Goal: Navigation & Orientation: Go to known website

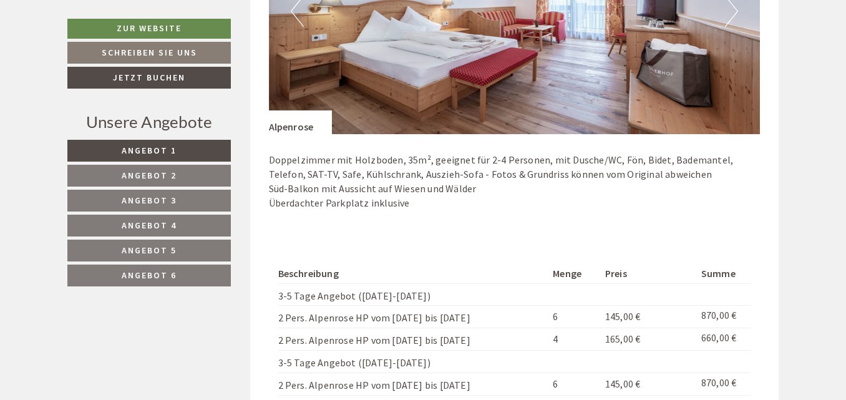
scroll to position [935, 0]
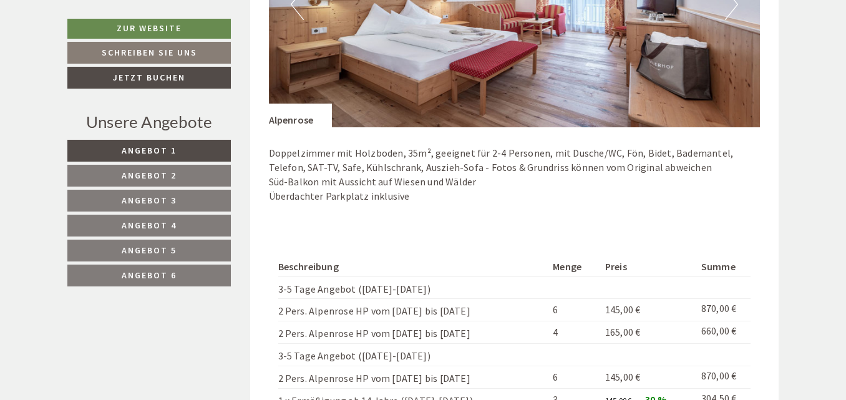
click at [174, 175] on span "Angebot 2" at bounding box center [149, 175] width 55 height 11
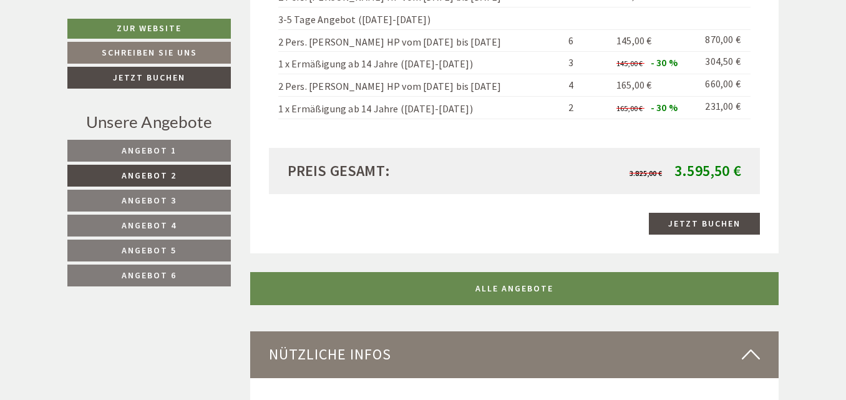
scroll to position [1310, 0]
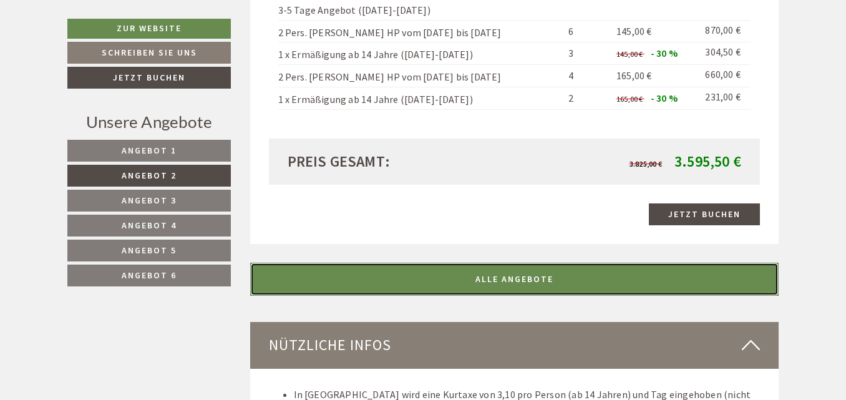
click at [491, 263] on link "ALLE ANGEBOTE" at bounding box center [514, 279] width 529 height 33
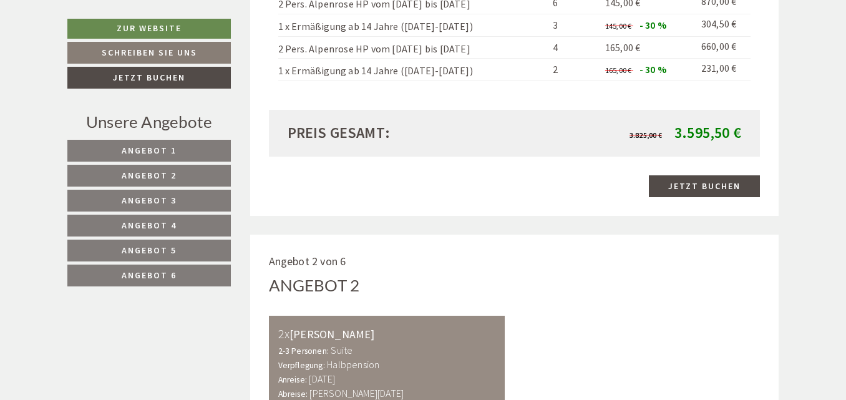
scroll to position [623, 0]
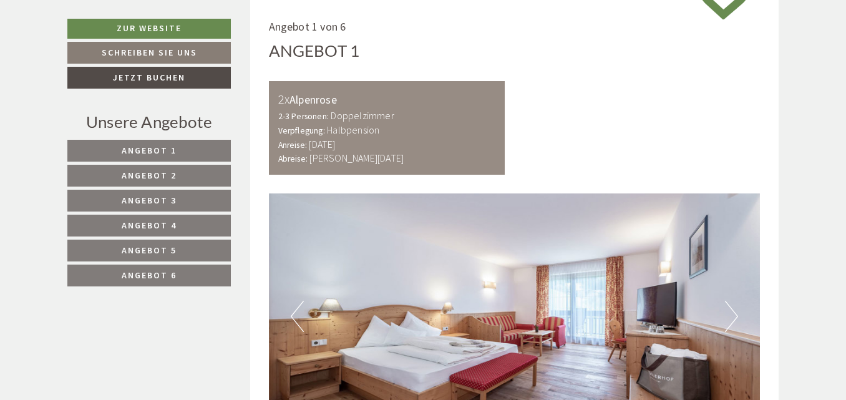
click at [184, 174] on link "Angebot 2" at bounding box center [149, 176] width 164 height 22
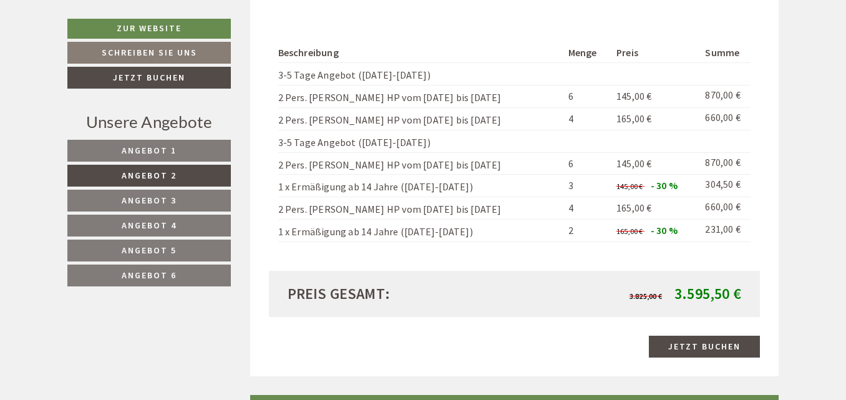
scroll to position [1185, 0]
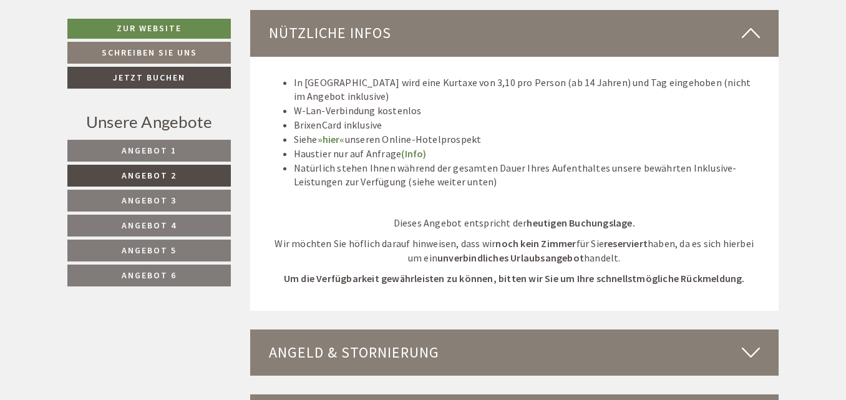
click at [156, 197] on span "Angebot 3" at bounding box center [149, 200] width 55 height 11
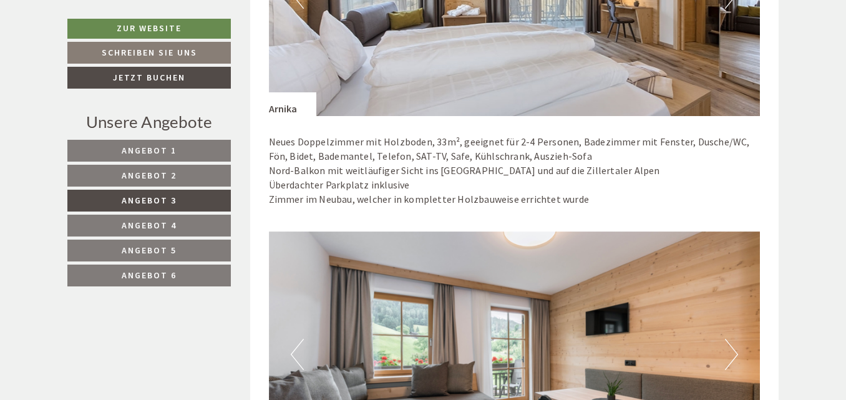
scroll to position [935, 0]
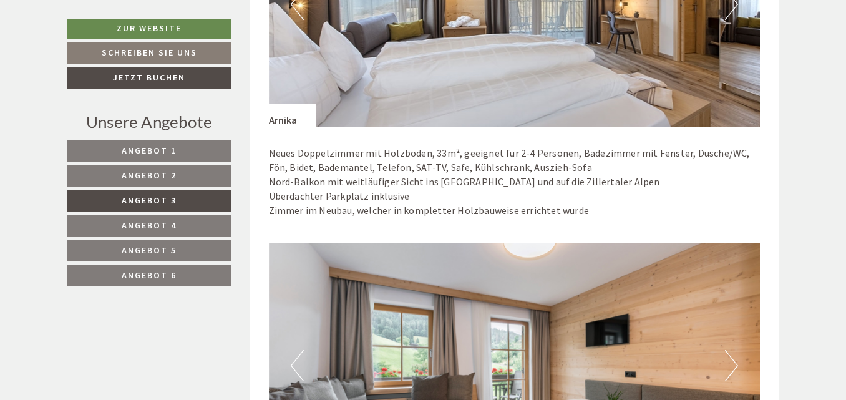
click at [168, 175] on span "Angebot 2" at bounding box center [149, 175] width 55 height 11
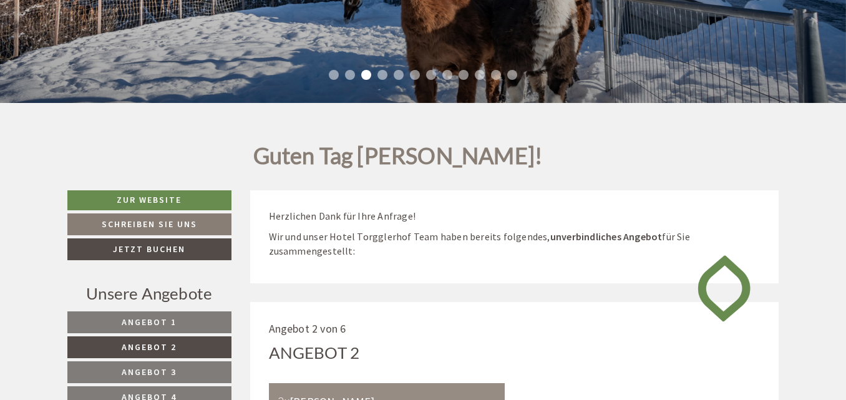
scroll to position [311, 0]
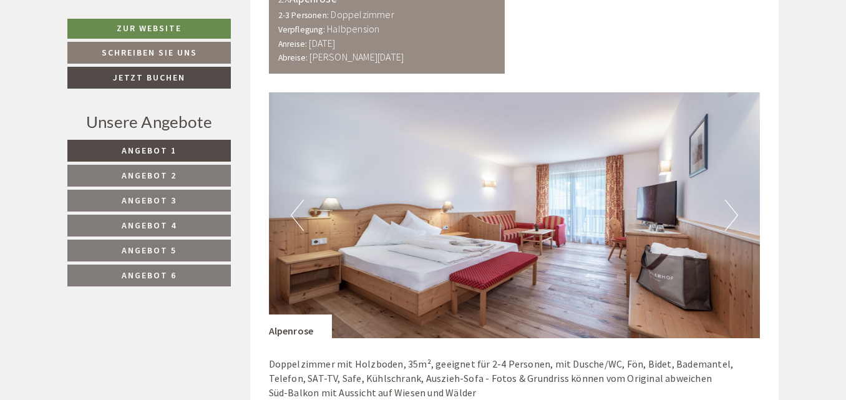
scroll to position [749, 0]
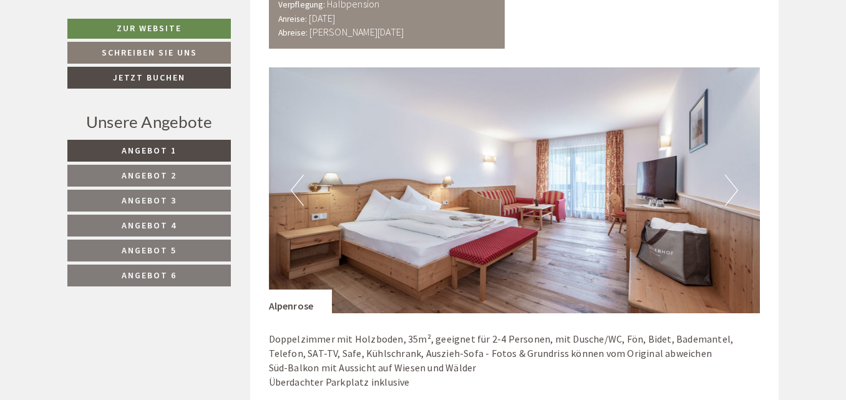
click at [180, 174] on link "Angebot 2" at bounding box center [149, 176] width 164 height 22
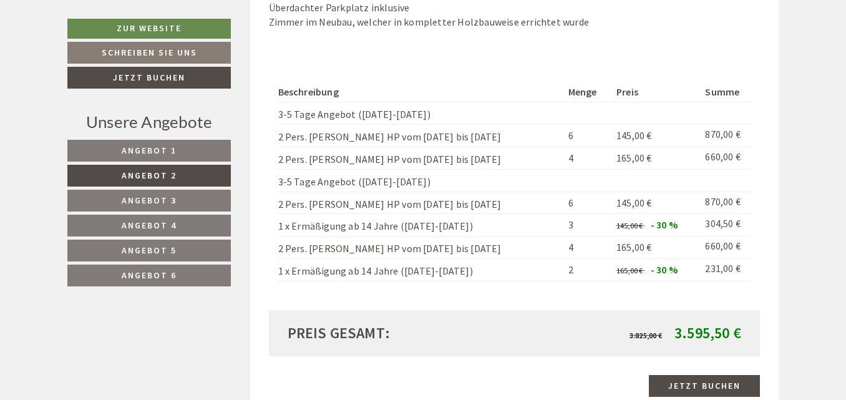
scroll to position [1185, 0]
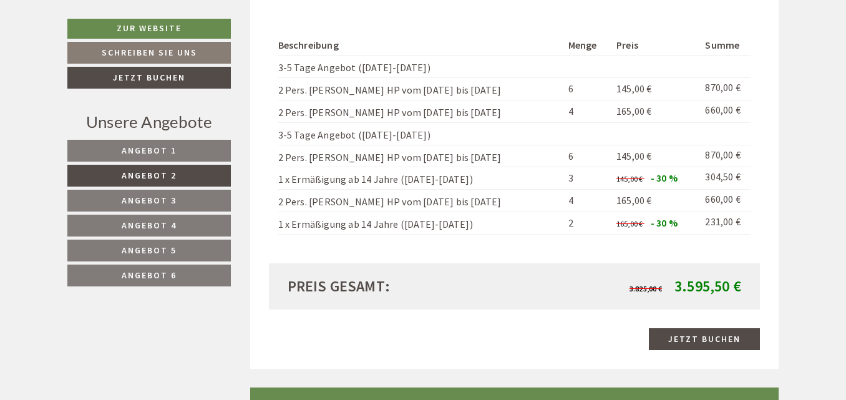
click at [163, 199] on span "Angebot 3" at bounding box center [149, 200] width 55 height 11
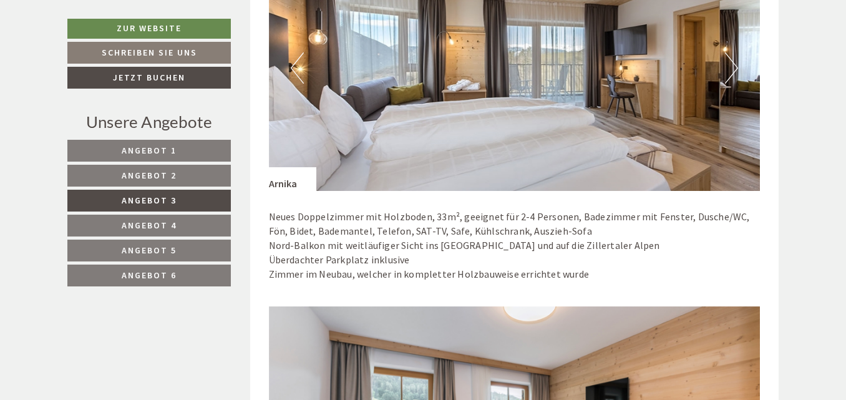
scroll to position [873, 0]
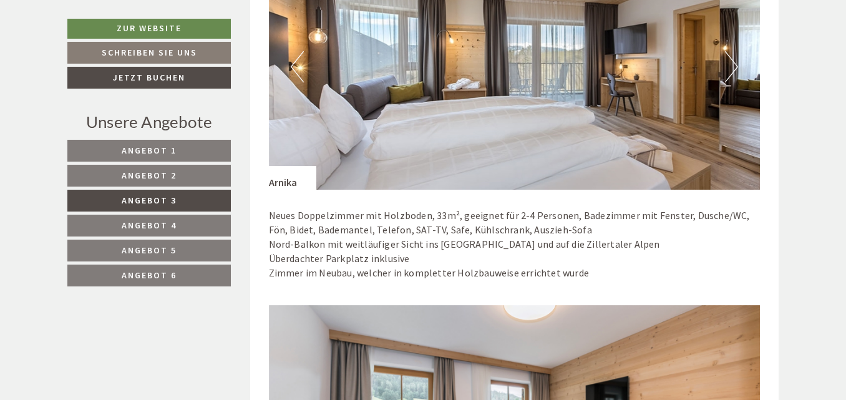
click at [175, 183] on link "Angebot 2" at bounding box center [149, 176] width 164 height 22
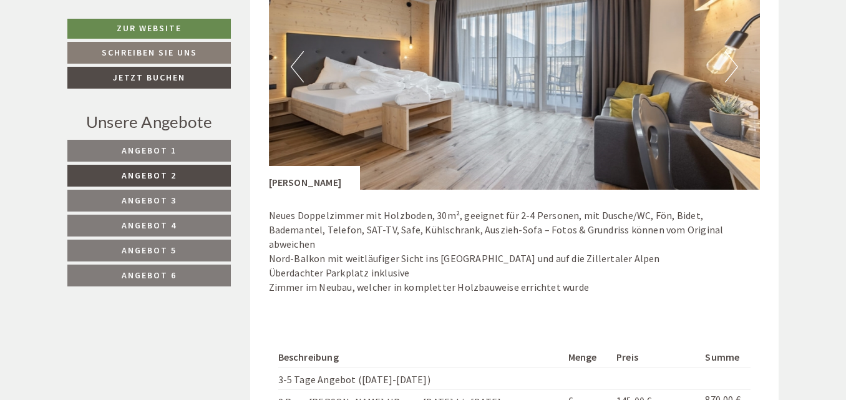
click at [192, 197] on link "Angebot 3" at bounding box center [149, 201] width 164 height 22
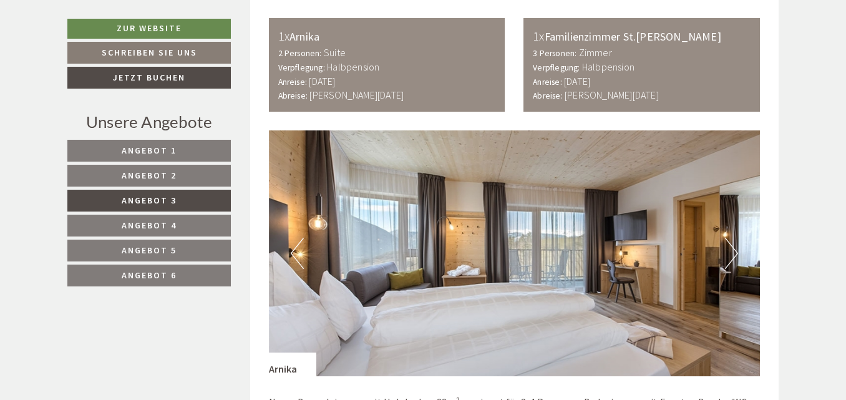
scroll to position [810, 0]
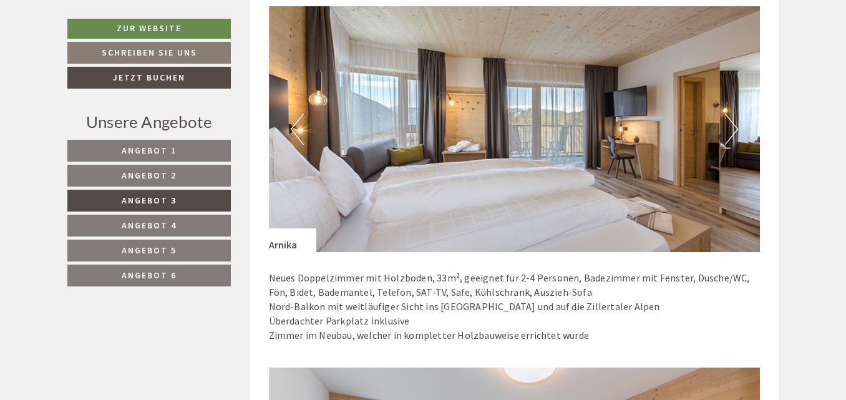
click at [730, 134] on button "Next" at bounding box center [731, 129] width 13 height 31
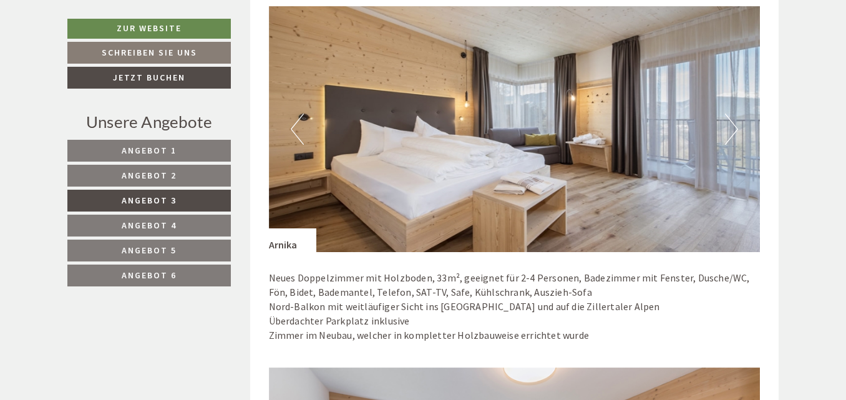
click at [730, 134] on button "Next" at bounding box center [731, 129] width 13 height 31
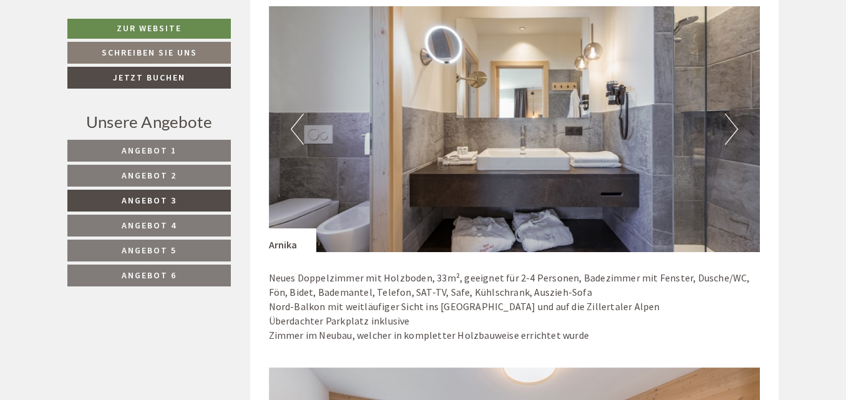
click at [730, 134] on button "Next" at bounding box center [731, 129] width 13 height 31
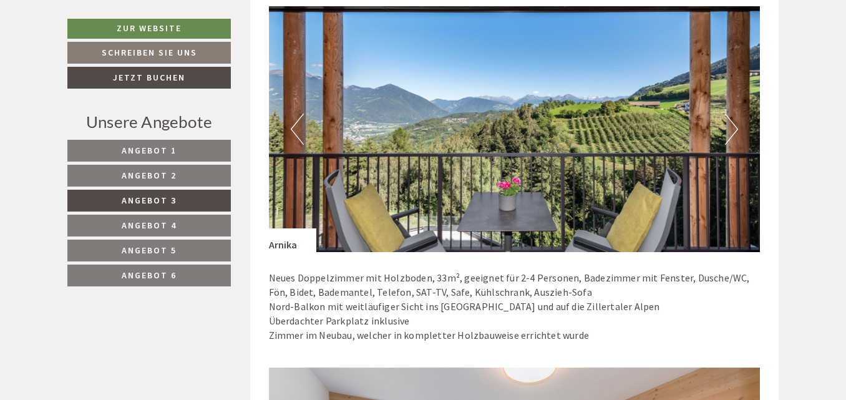
click at [730, 134] on button "Next" at bounding box center [731, 129] width 13 height 31
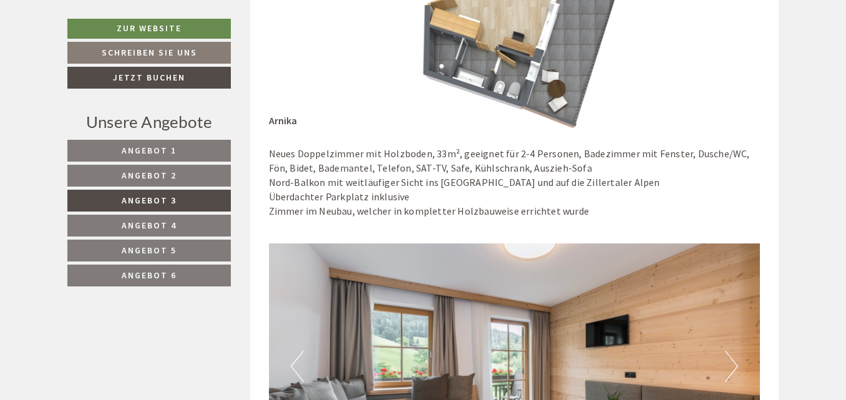
scroll to position [935, 0]
click at [192, 182] on link "Angebot 2" at bounding box center [149, 176] width 164 height 22
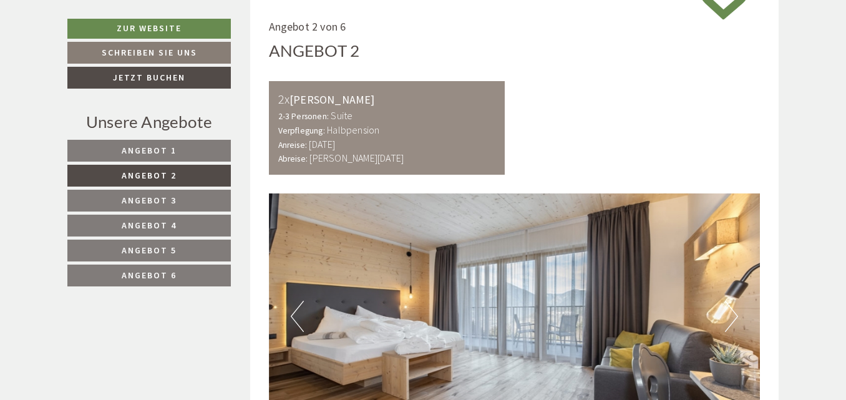
click at [188, 197] on link "Angebot 3" at bounding box center [149, 201] width 164 height 22
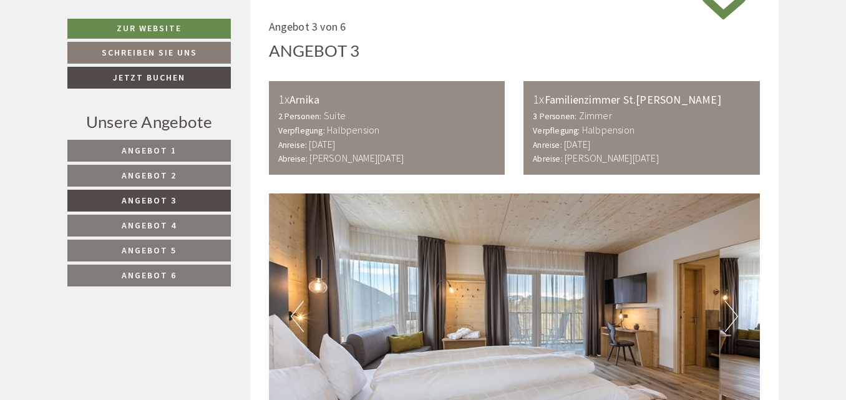
scroll to position [373, 0]
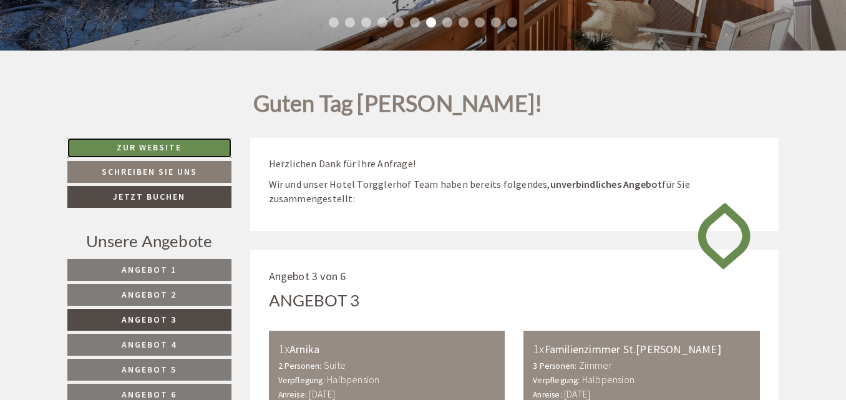
click at [182, 147] on link "Zur Website" at bounding box center [149, 148] width 164 height 20
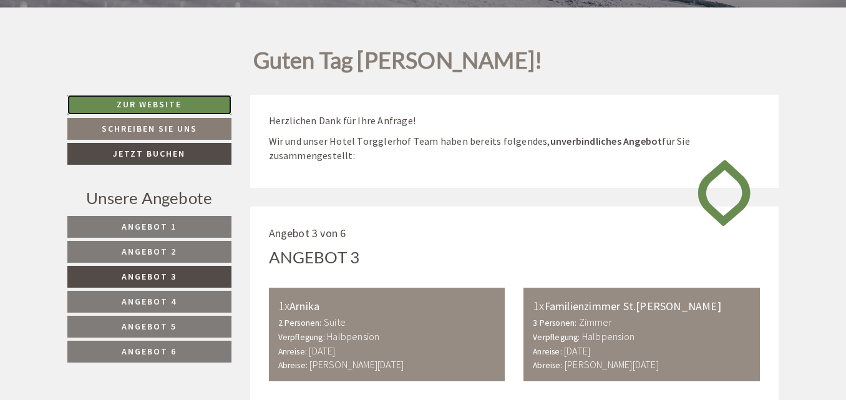
scroll to position [436, 0]
